Goal: Task Accomplishment & Management: Manage account settings

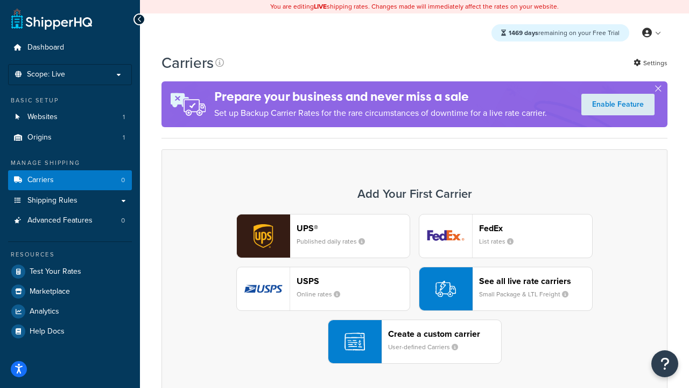
click at [415, 289] on div "UPS® Published daily rates FedEx List rates USPS Online rates See all live rate…" at bounding box center [415, 289] width 484 height 150
click at [536, 228] on header "FedEx" at bounding box center [535, 228] width 113 height 10
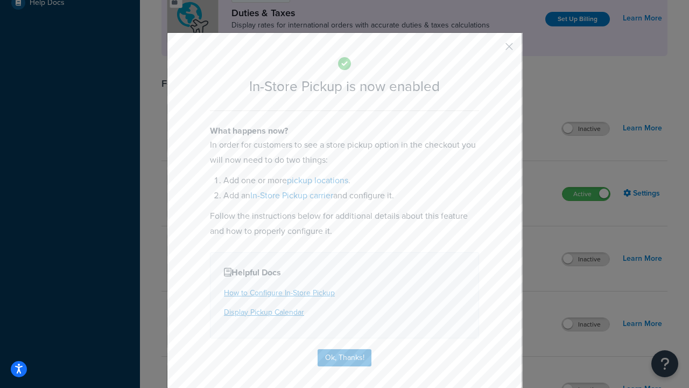
click at [493, 50] on button "button" at bounding box center [493, 50] width 3 height 3
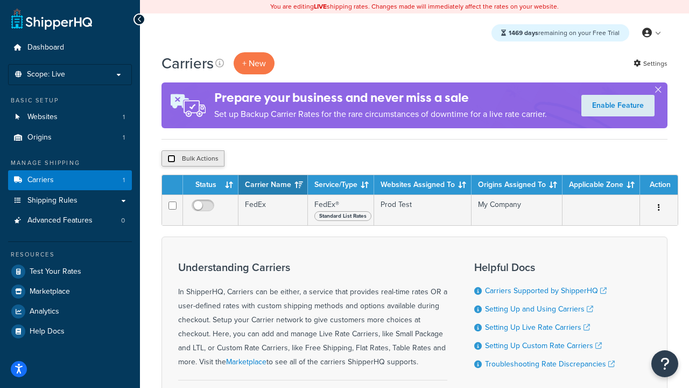
click at [171, 159] on input "checkbox" at bounding box center [171, 159] width 8 height 8
checkbox input "true"
click at [290, 159] on button "Delete" at bounding box center [287, 158] width 37 height 16
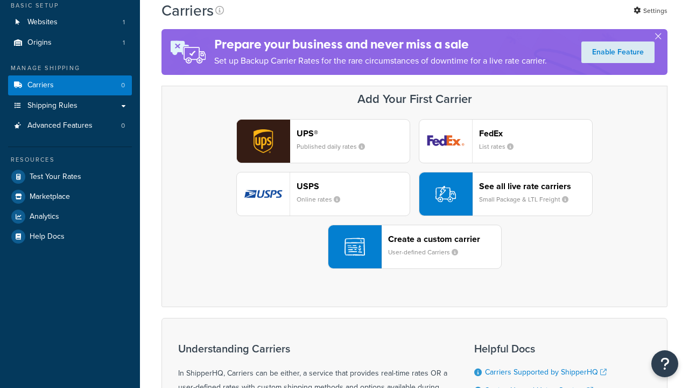
click at [536, 133] on header "FedEx" at bounding box center [535, 133] width 113 height 10
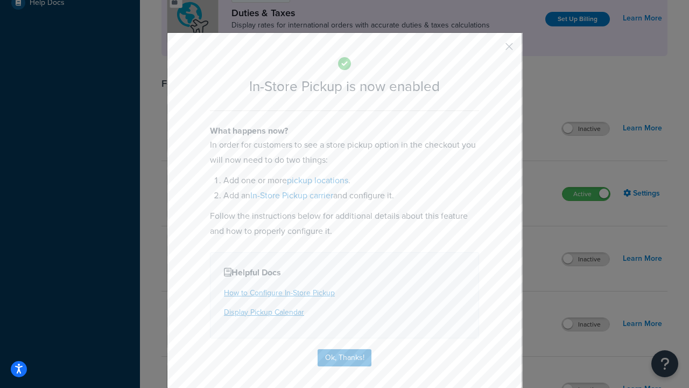
click at [493, 50] on button "button" at bounding box center [493, 50] width 3 height 3
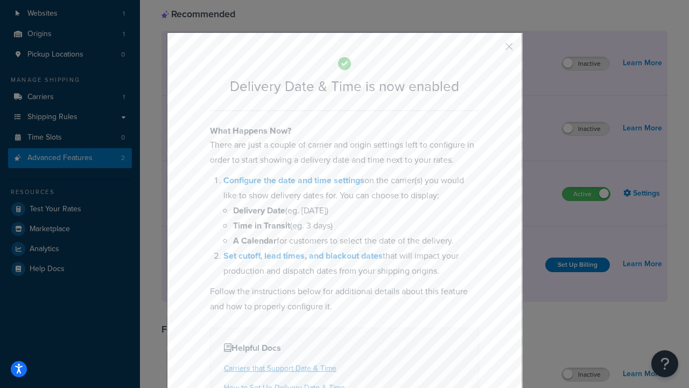
click at [493, 50] on button "button" at bounding box center [493, 50] width 3 height 3
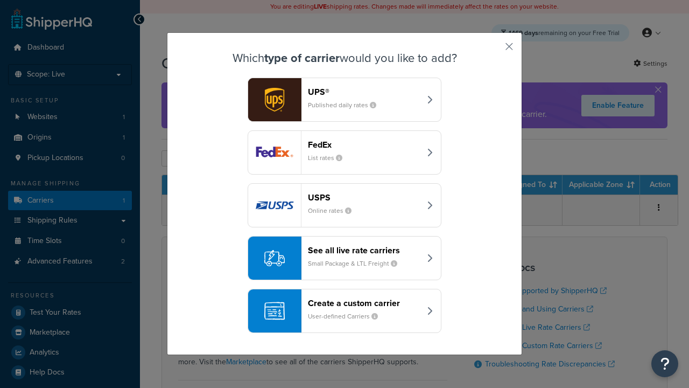
click at [345, 311] on div "Create a custom carrier User-defined Carriers" at bounding box center [364, 311] width 113 height 26
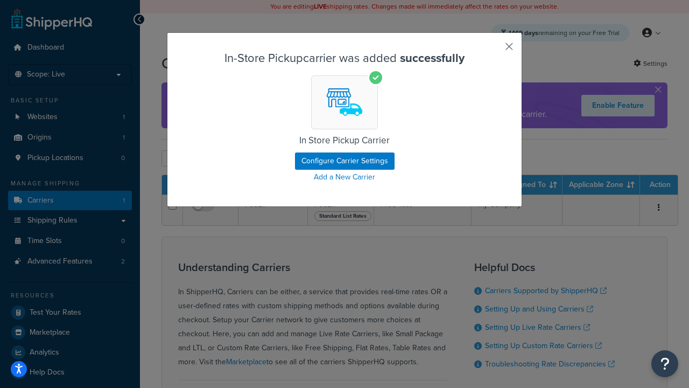
click at [493, 50] on button "button" at bounding box center [493, 50] width 3 height 3
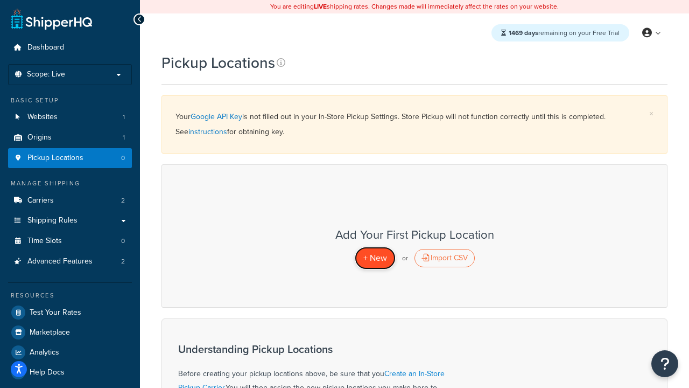
click at [375, 257] on span "+ New" at bounding box center [376, 257] width 24 height 12
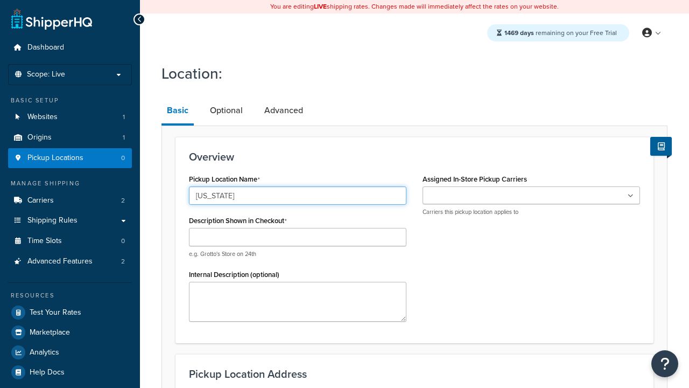
type input "[US_STATE]"
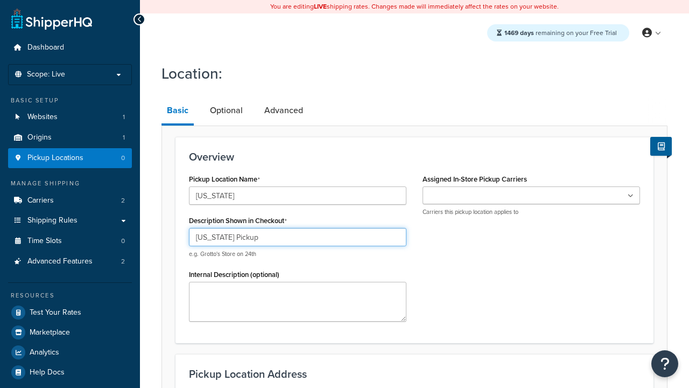
type input "[US_STATE] Pickup"
click at [532, 195] on ul at bounding box center [532, 195] width 218 height 18
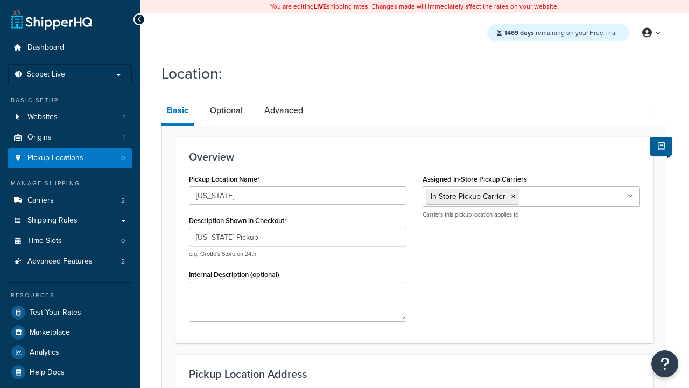
type input "3385 Michelson Drive"
type input "Suite B"
type input "Irvine"
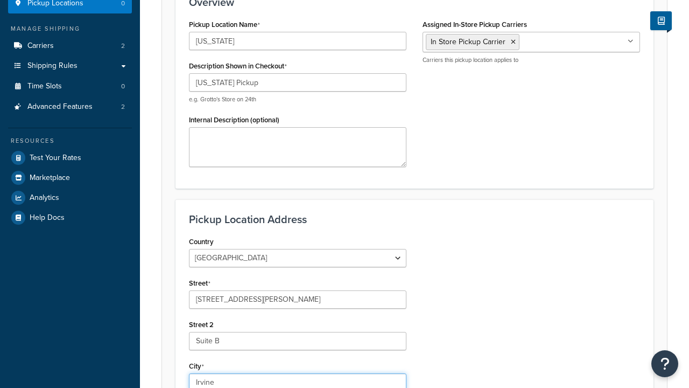
select select "5"
type input "Irvine"
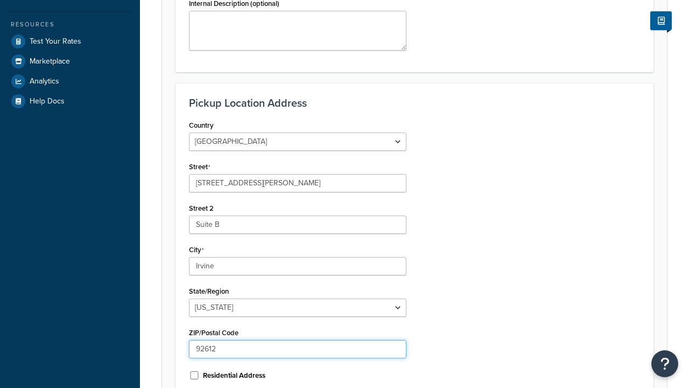
type input "92612"
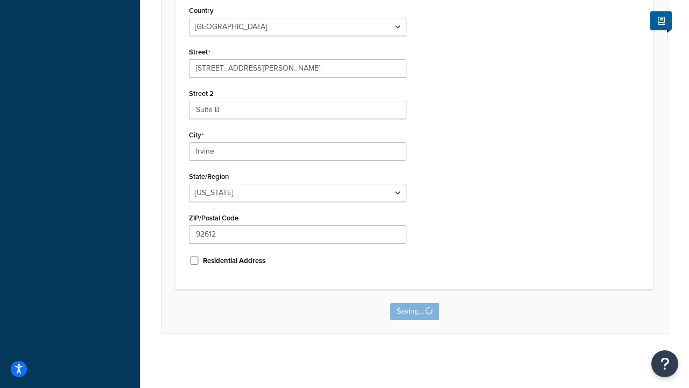
scroll to position [0, 0]
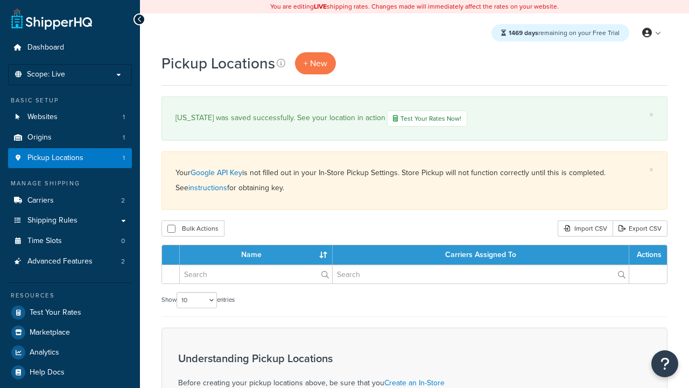
click at [256, 256] on th "Name" at bounding box center [256, 254] width 153 height 19
click at [481, 256] on th "Carriers Assigned To" at bounding box center [481, 254] width 297 height 19
click at [648, 256] on th "Actions" at bounding box center [649, 254] width 38 height 19
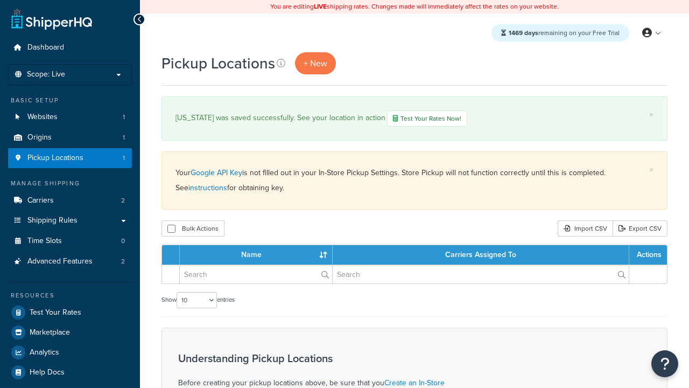
click at [648, 256] on th "Actions" at bounding box center [649, 254] width 38 height 19
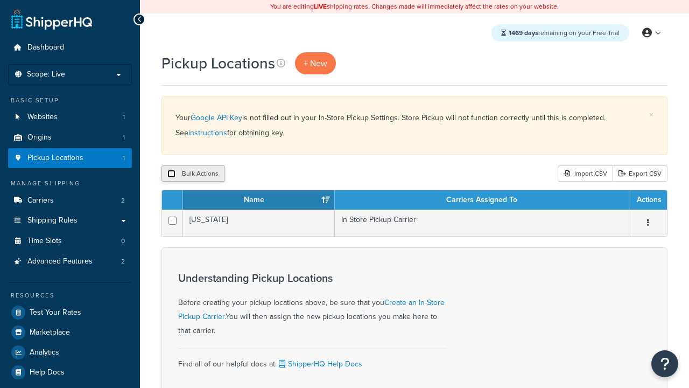
click at [171, 174] on input "checkbox" at bounding box center [171, 174] width 8 height 8
checkbox input "true"
click at [290, 174] on button "Delete" at bounding box center [287, 173] width 37 height 16
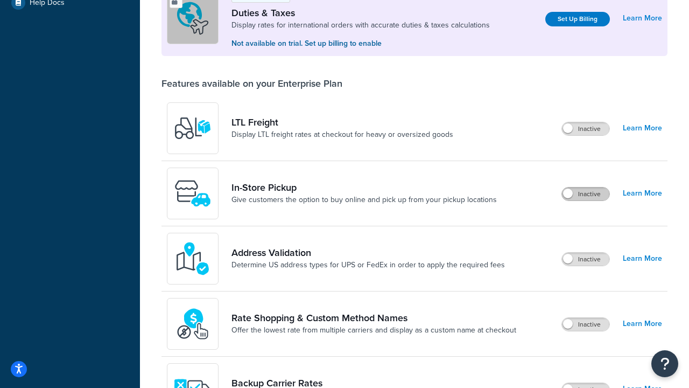
scroll to position [328, 0]
